Goal: Find specific page/section: Find specific page/section

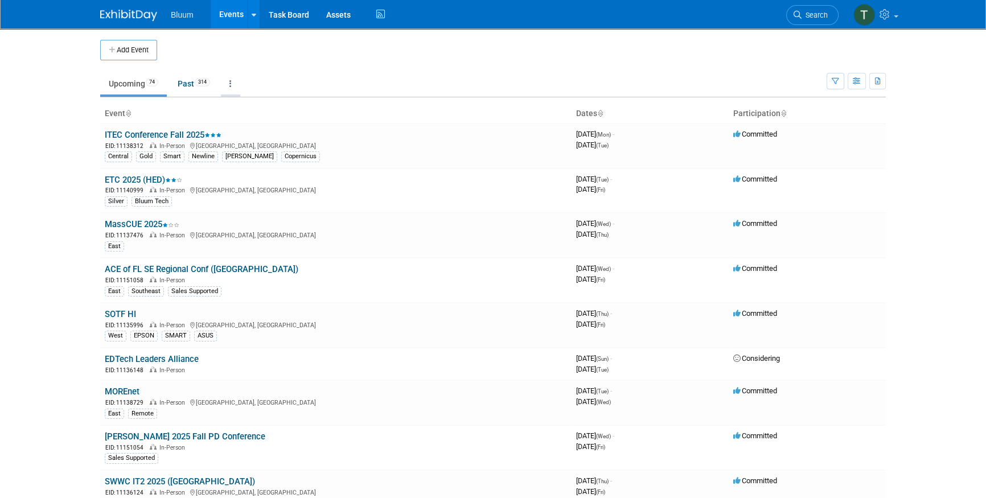
click at [239, 84] on link at bounding box center [230, 84] width 19 height 22
click at [262, 131] on link "Grouped Annually Events grouped by year" at bounding box center [266, 134] width 91 height 25
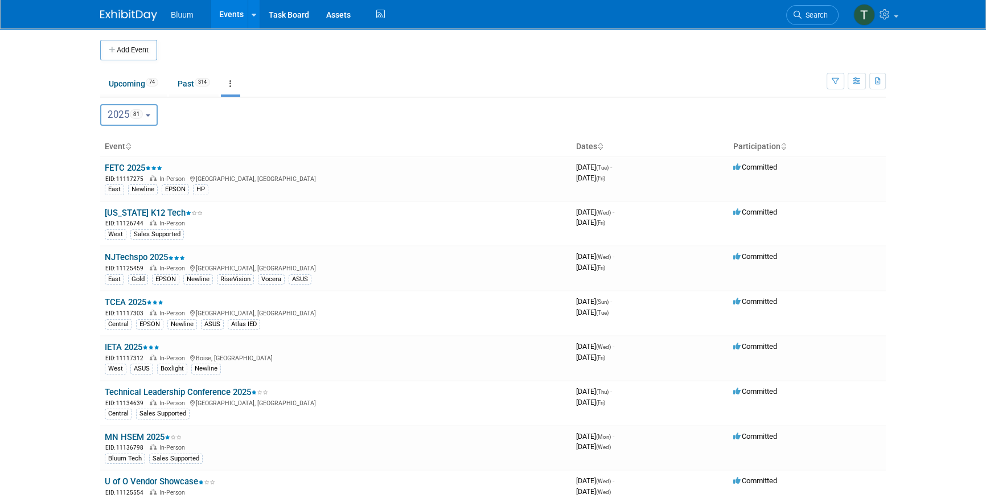
click at [151, 117] on button "2025 81" at bounding box center [128, 115] width 57 height 22
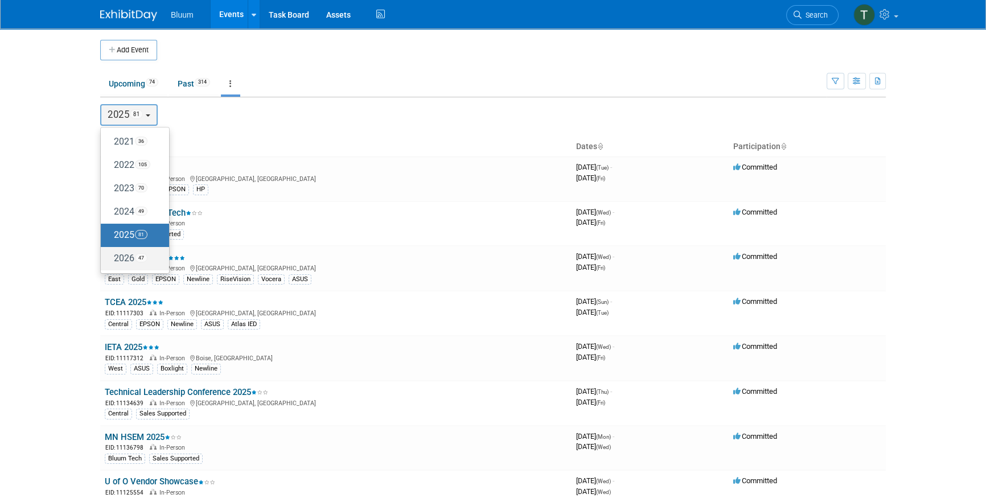
click at [142, 256] on span "47" at bounding box center [141, 257] width 13 height 9
click at [110, 256] on input "2026 47" at bounding box center [105, 257] width 7 height 7
select select "2026"
